Goal: Task Accomplishment & Management: Manage account settings

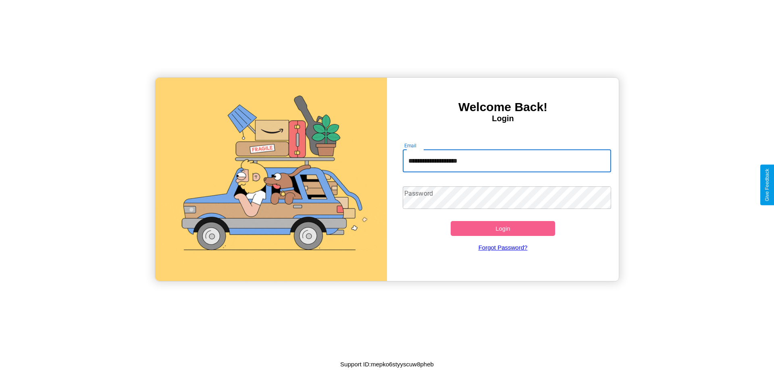
type input "**********"
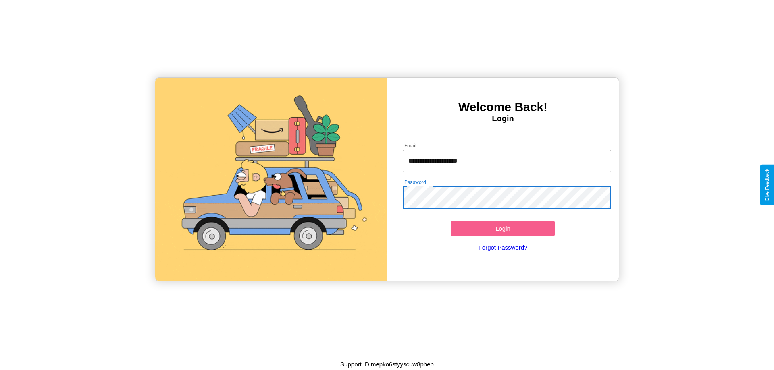
click at [503, 228] on button "Login" at bounding box center [503, 228] width 104 height 15
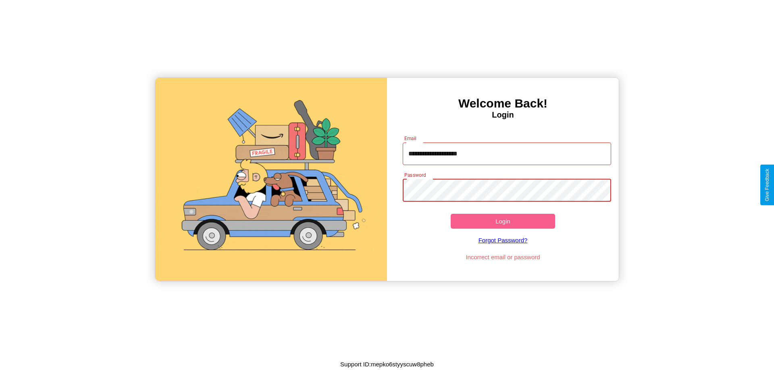
click at [503, 221] on button "Login" at bounding box center [503, 221] width 104 height 15
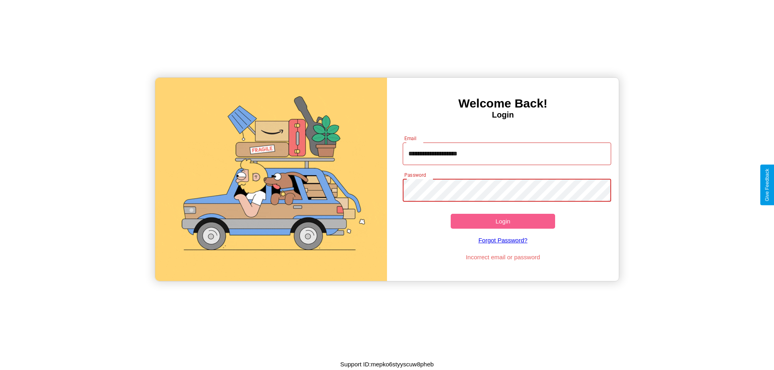
click at [503, 221] on button "Login" at bounding box center [503, 221] width 104 height 15
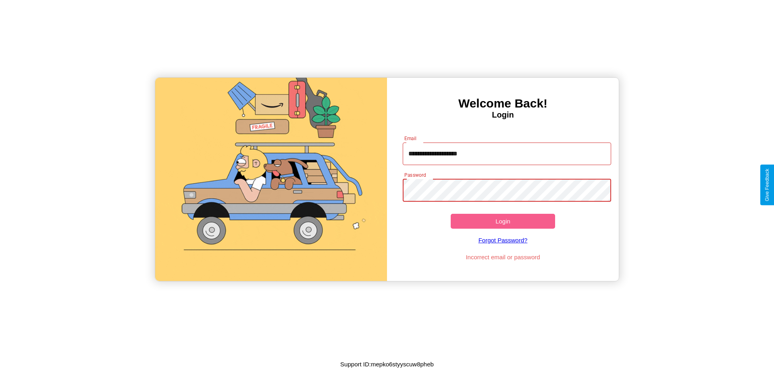
click at [503, 221] on button "Login" at bounding box center [503, 221] width 104 height 15
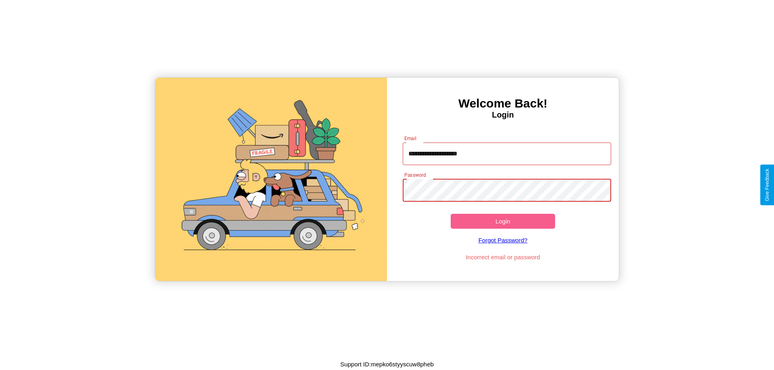
click at [503, 221] on button "Login" at bounding box center [503, 221] width 104 height 15
